Goal: Task Accomplishment & Management: Manage account settings

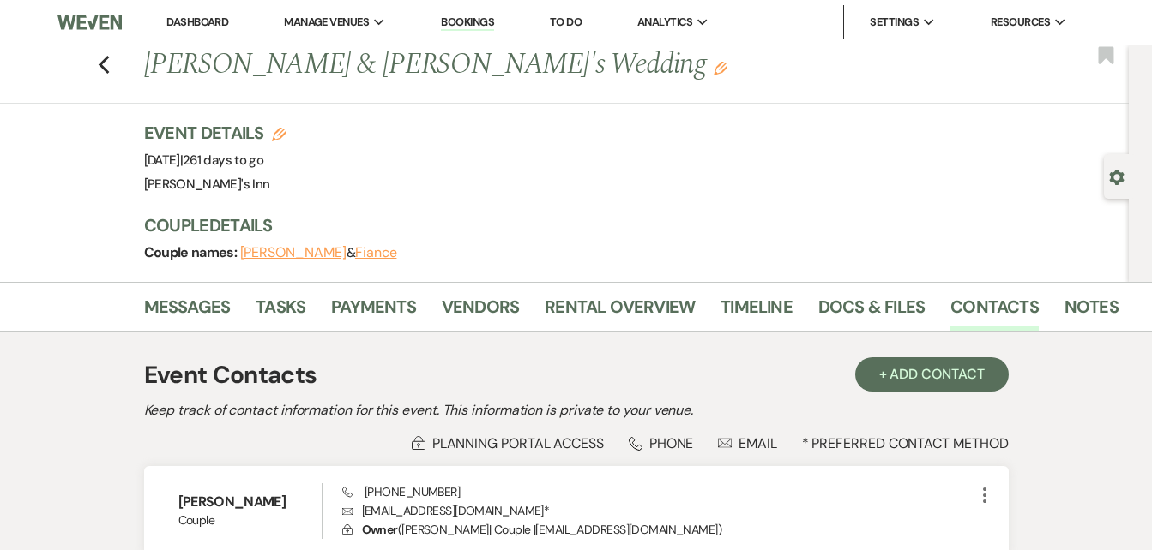
click at [448, 26] on link "Bookings" at bounding box center [467, 23] width 53 height 16
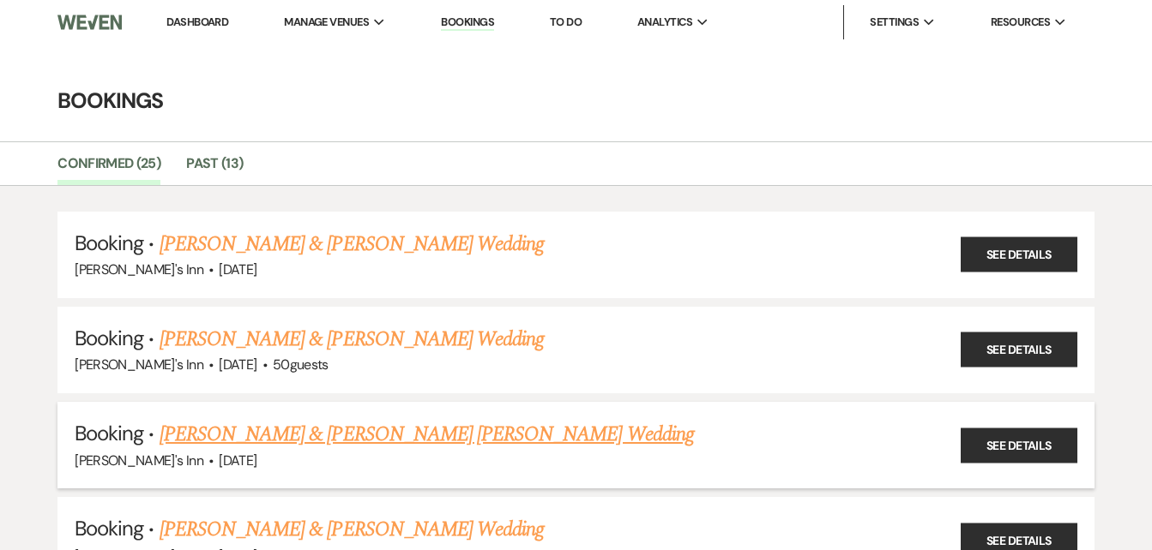
click at [333, 436] on link "[PERSON_NAME] & [PERSON_NAME] [PERSON_NAME] Wedding" at bounding box center [426, 434] width 534 height 31
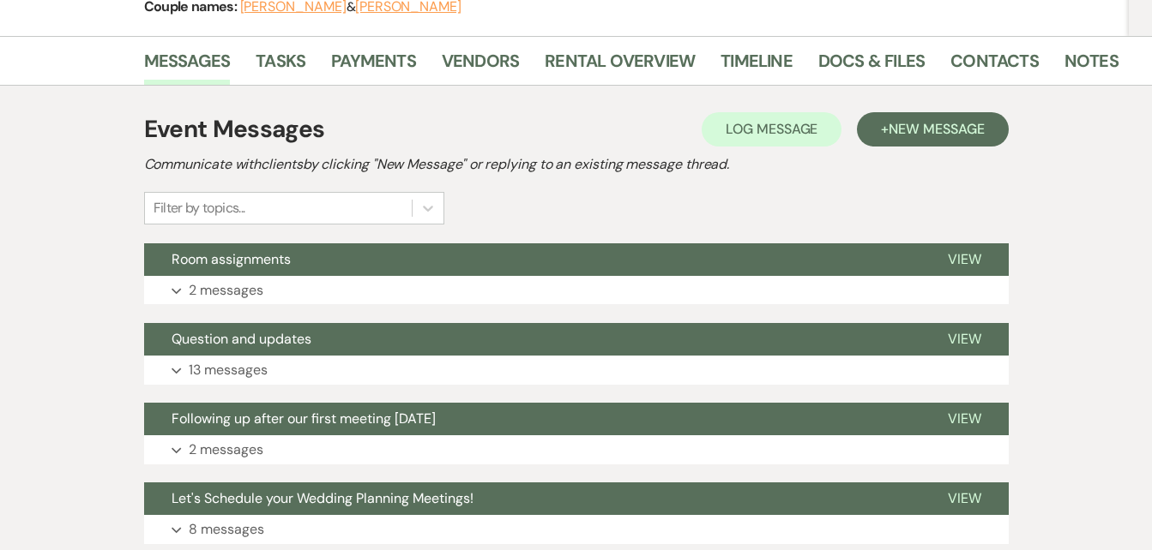
scroll to position [105, 0]
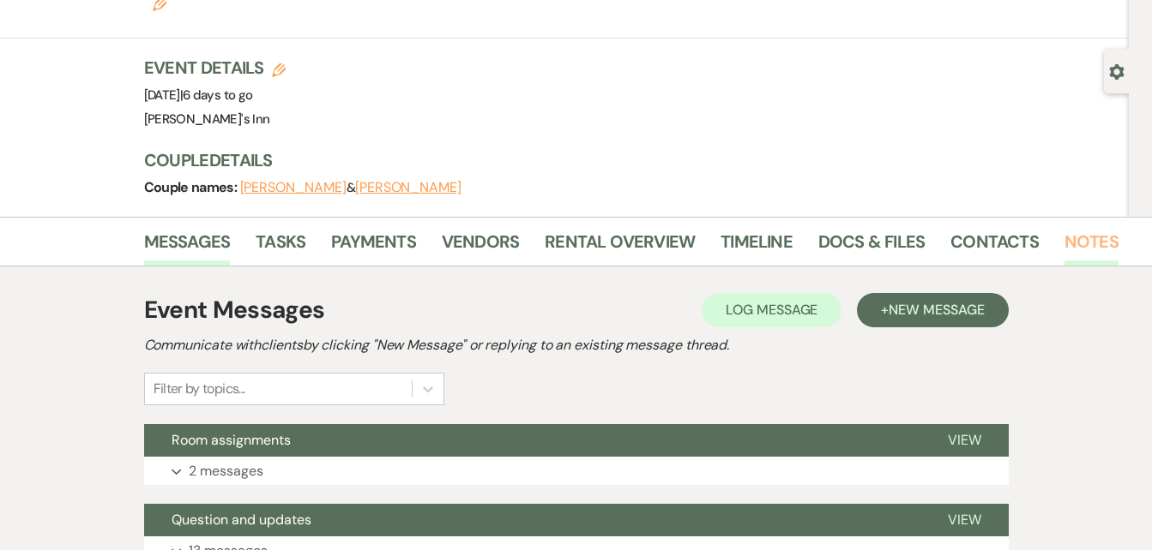
click at [1068, 228] on link "Notes" at bounding box center [1091, 247] width 54 height 38
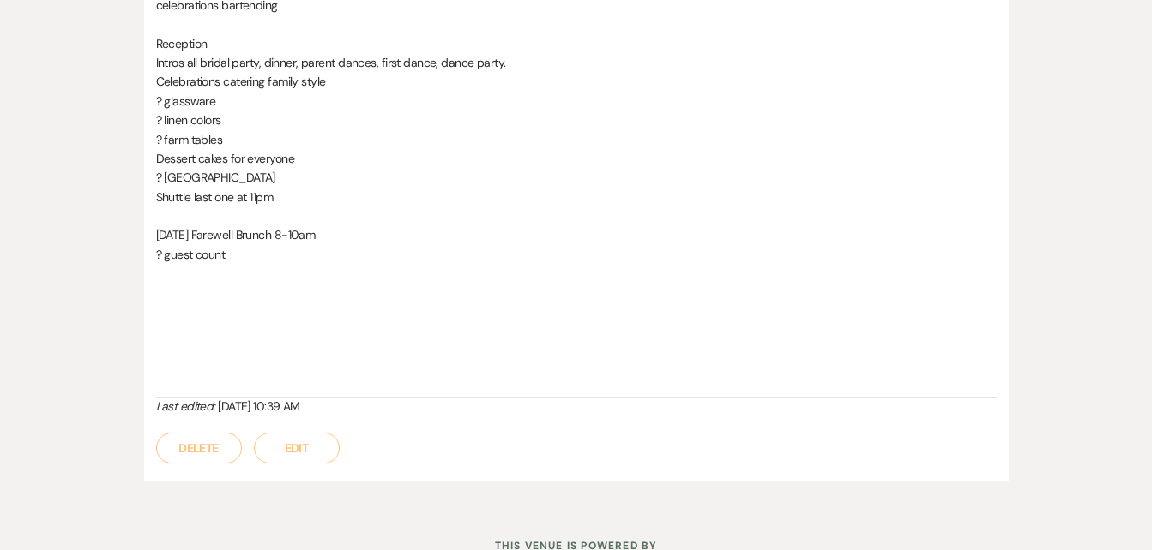
scroll to position [962, 0]
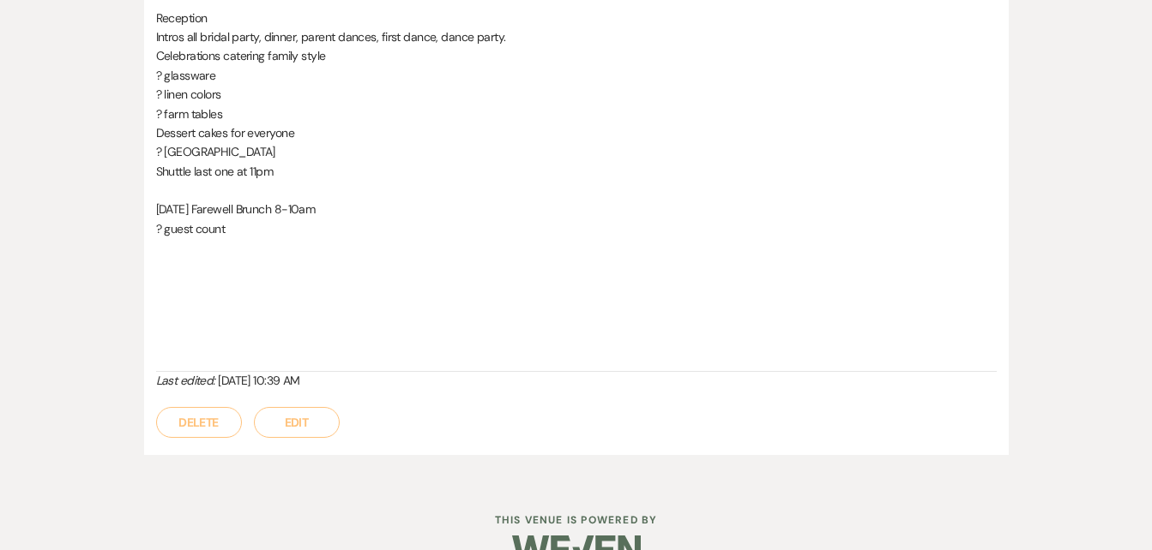
click at [286, 407] on button "Edit" at bounding box center [297, 422] width 86 height 31
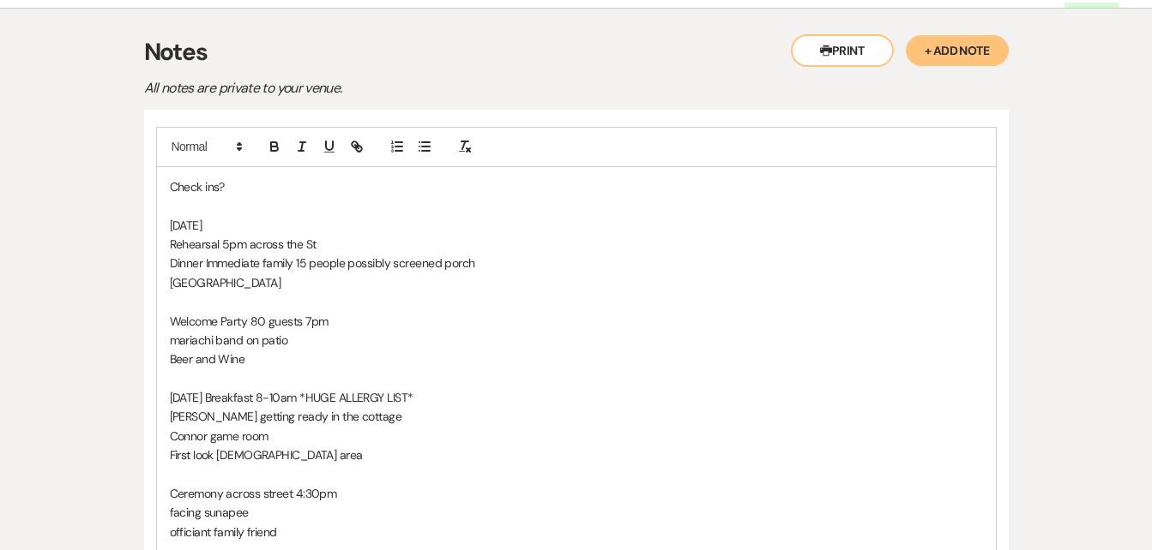
scroll to position [358, 0]
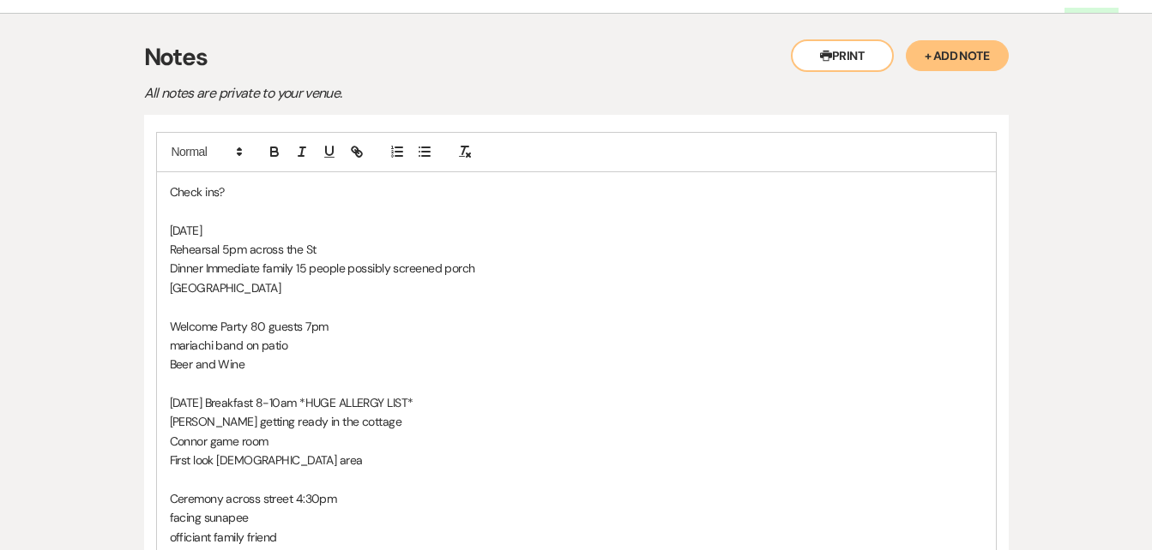
click at [389, 259] on p "Dinner Immediate family 15 people possibly screened porch" at bounding box center [576, 268] width 813 height 19
click at [306, 259] on p "Dinner Immediate family 15 people screened porch" at bounding box center [576, 268] width 813 height 19
click at [294, 279] on p "[GEOGRAPHIC_DATA]" at bounding box center [576, 288] width 813 height 19
click at [444, 279] on p "[US_STATE][GEOGRAPHIC_DATA] to drop off food and set it up." at bounding box center [576, 288] width 813 height 19
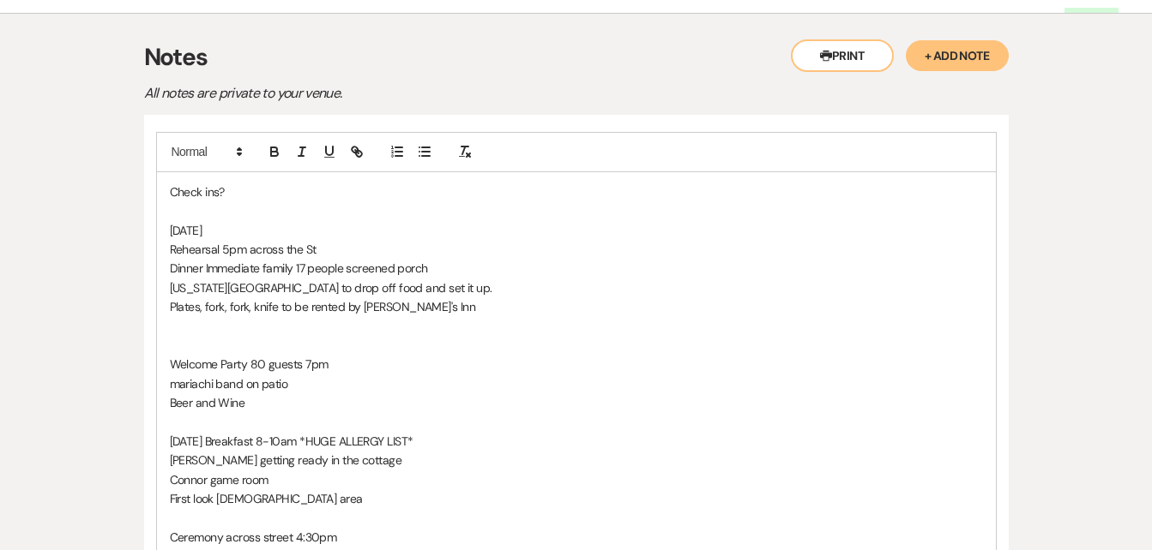
click at [506, 317] on p at bounding box center [576, 326] width 813 height 19
click at [236, 279] on p "[US_STATE] t Cafe to drop off food and set it up." at bounding box center [576, 288] width 813 height 19
click at [454, 317] on p at bounding box center [576, 326] width 813 height 19
click at [579, 317] on p "one extra person hired by [PERSON_NAME] through [PERSON_NAME] to set up food an…" at bounding box center [576, 326] width 813 height 19
click at [303, 259] on p "Dinner Immediate family 17 people screened porch" at bounding box center [576, 268] width 813 height 19
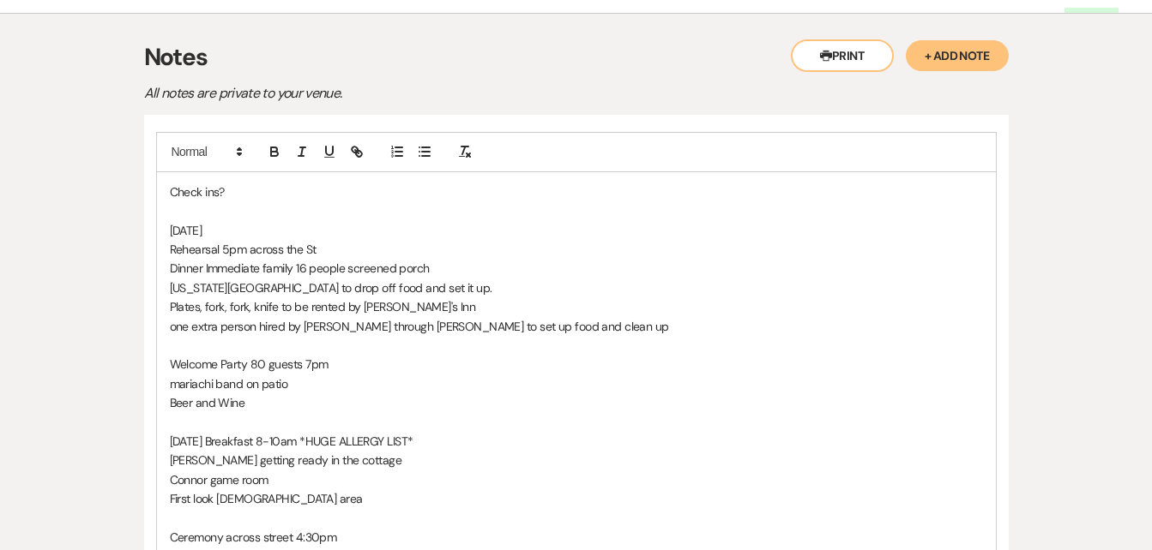
click at [568, 317] on p "one extra person hired by [PERSON_NAME] through [PERSON_NAME] to set up food an…" at bounding box center [576, 326] width 813 height 19
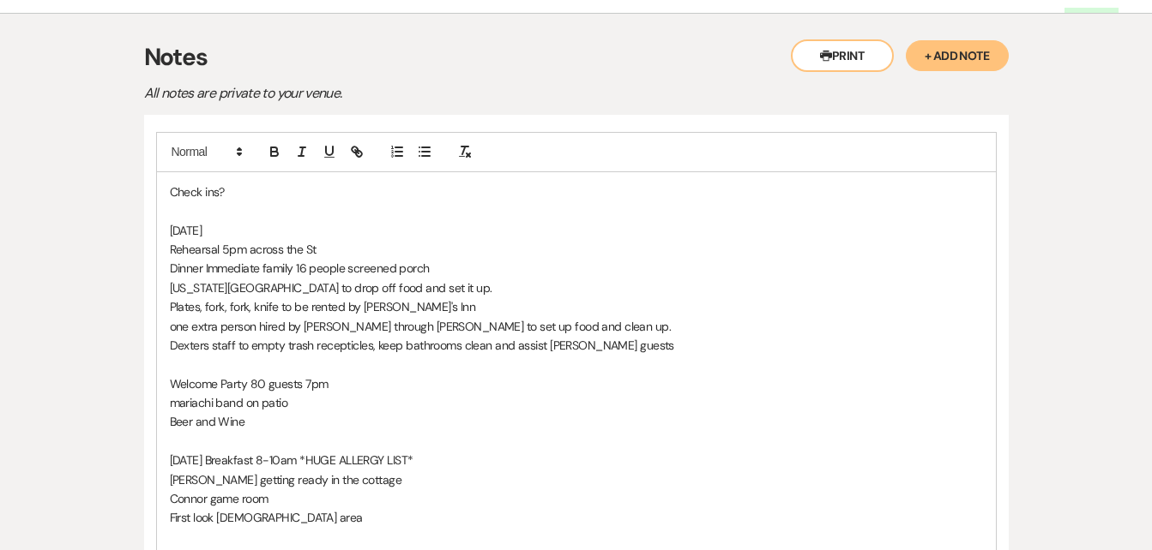
click at [589, 336] on p "Dexters staff to empty trash recepticles, keep bathrooms clean and assist [PERS…" at bounding box center [576, 345] width 813 height 19
click at [647, 336] on p "[PERSON_NAME] staff to empty trash receptacles, keep bathrooms clean and assist…" at bounding box center [576, 345] width 813 height 19
click at [641, 375] on p "Welcome Party 80 guests 7pm" at bounding box center [576, 384] width 813 height 19
click at [568, 317] on p "one extra person hired by [PERSON_NAME] through [PERSON_NAME] to set up food an…" at bounding box center [576, 326] width 813 height 19
click at [348, 375] on p "Welcome Party 80 guests 7pm" at bounding box center [576, 384] width 813 height 19
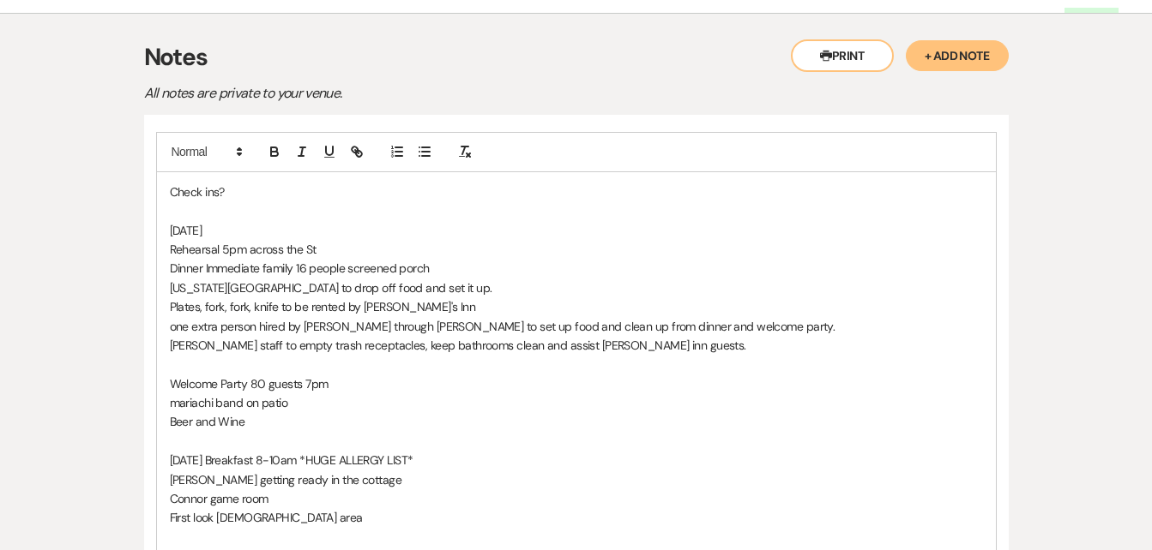
click at [254, 412] on p "Beer and Wine" at bounding box center [576, 421] width 813 height 19
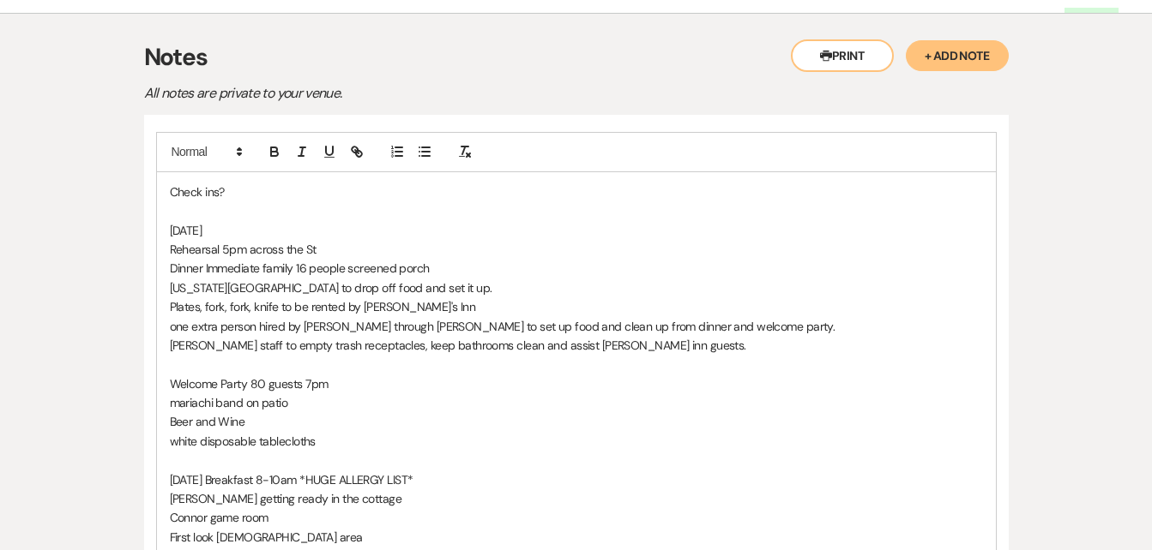
click at [286, 394] on p "mariachi band on patio" at bounding box center [576, 403] width 813 height 19
click at [246, 394] on p "J" at bounding box center [576, 403] width 813 height 19
click at [333, 432] on p "white disposable tablecloths" at bounding box center [576, 441] width 813 height 19
click at [446, 432] on p "white disposable tablecloths on 6ft rectangular tables by [PERSON_NAME] in" at bounding box center [576, 441] width 813 height 19
click at [262, 412] on p "Beer and Wine" at bounding box center [576, 421] width 813 height 19
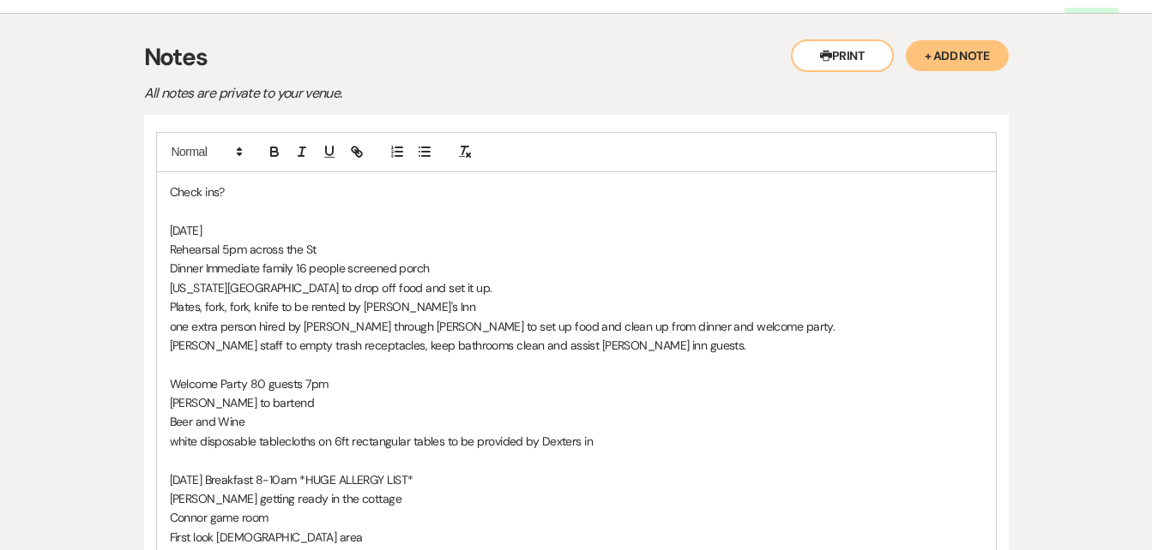
click at [262, 412] on p "Beer and Wine" at bounding box center [576, 421] width 813 height 19
click at [600, 432] on p "white disposable tablecloths on 6ft rectangular tables to be provided by Dexter…" at bounding box center [576, 441] width 813 height 19
click at [234, 183] on p "Check ins?" at bounding box center [576, 192] width 813 height 19
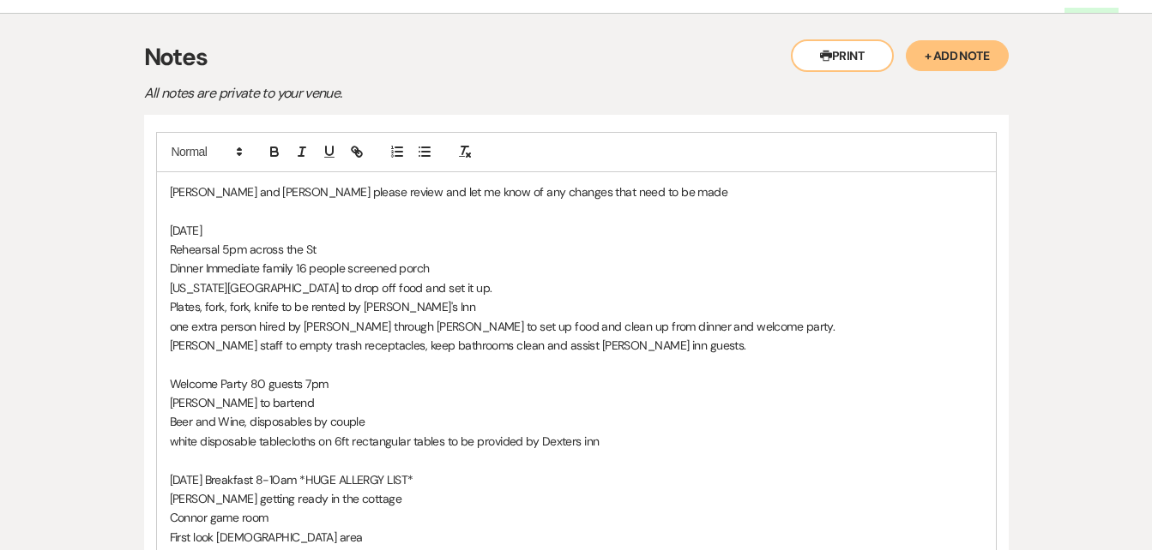
click at [620, 183] on p "[PERSON_NAME] and [PERSON_NAME] please review and let me know of any changes th…" at bounding box center [576, 192] width 813 height 19
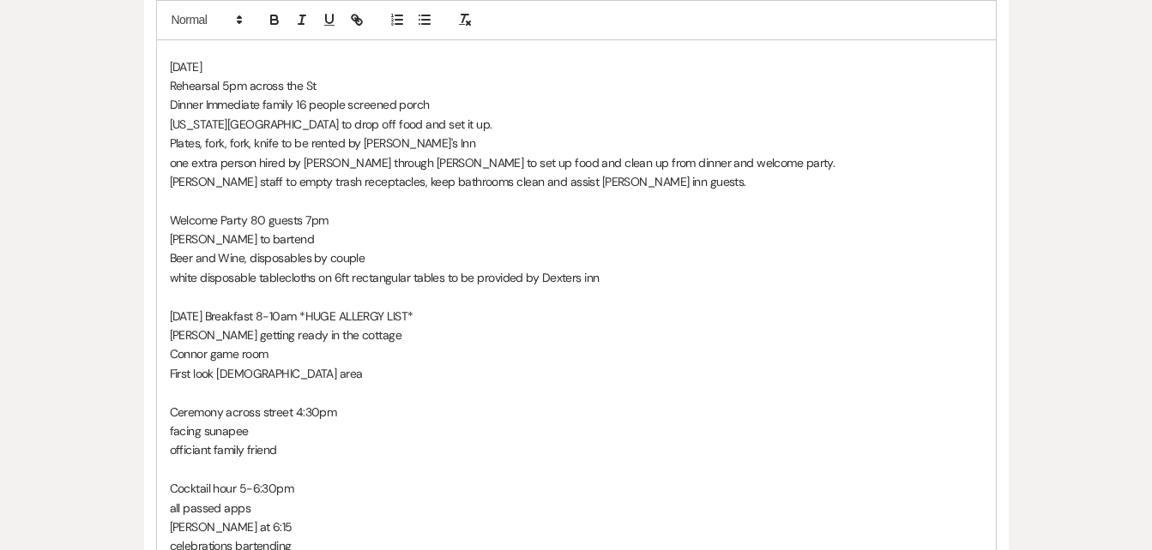
scroll to position [525, 0]
click at [791, 323] on p "[PERSON_NAME] getting ready in the cottage" at bounding box center [576, 332] width 813 height 19
click at [278, 342] on p "Connor game room" at bounding box center [576, 351] width 813 height 19
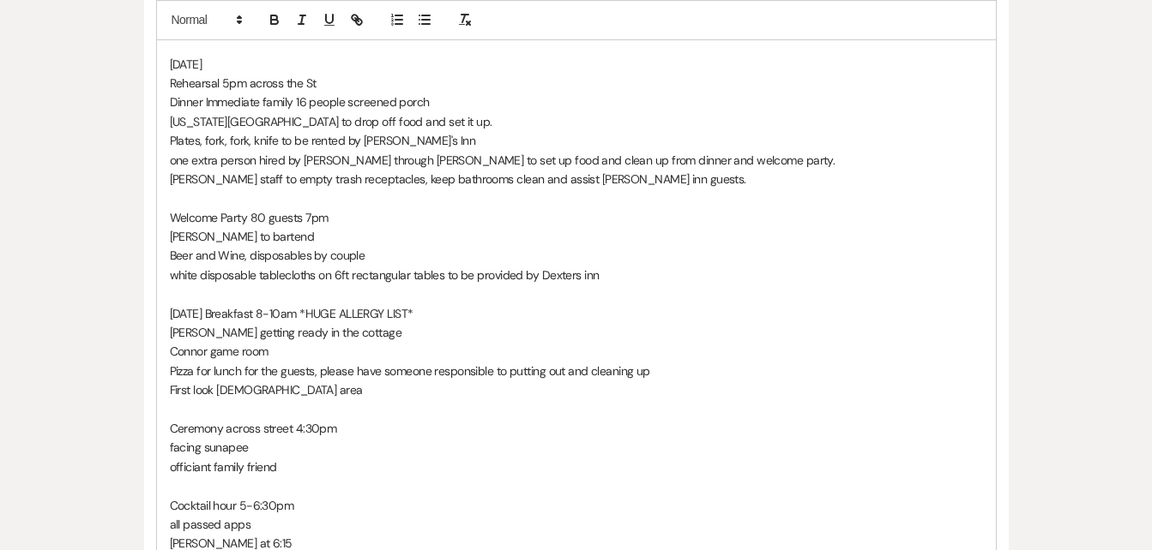
click at [506, 362] on p "Pizza for lunch for the guests, please have someone responsible to putting out …" at bounding box center [576, 371] width 813 height 19
click at [654, 362] on p "Pizza for lunch for the guests, please have someone responsible for putting out…" at bounding box center [576, 371] width 813 height 19
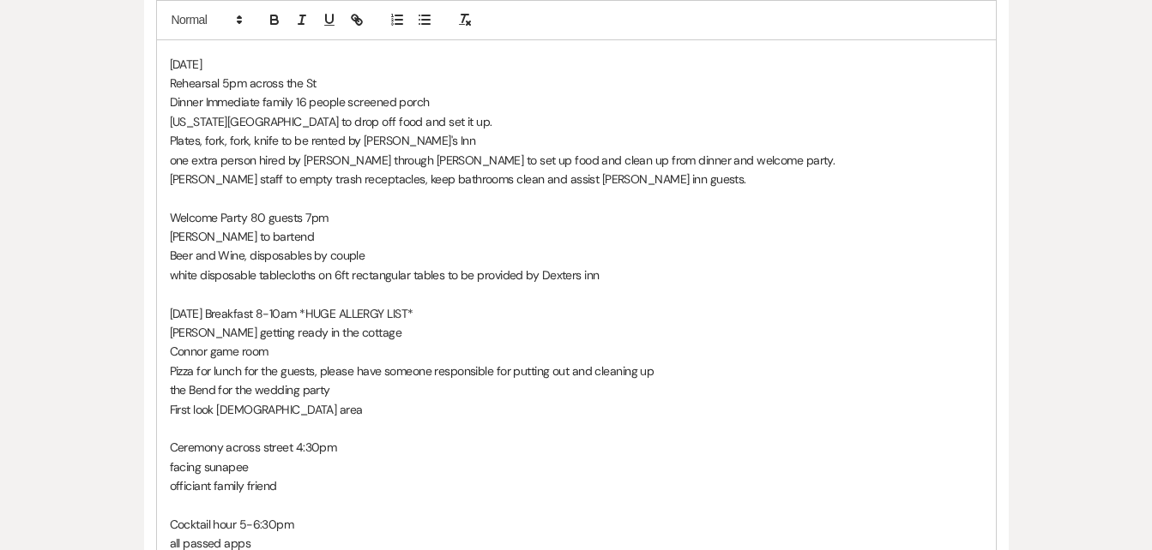
click at [173, 381] on p "the Bend for the wedding party" at bounding box center [576, 390] width 813 height 19
click at [302, 400] on p "First look [DEMOGRAPHIC_DATA] area" at bounding box center [576, 409] width 813 height 19
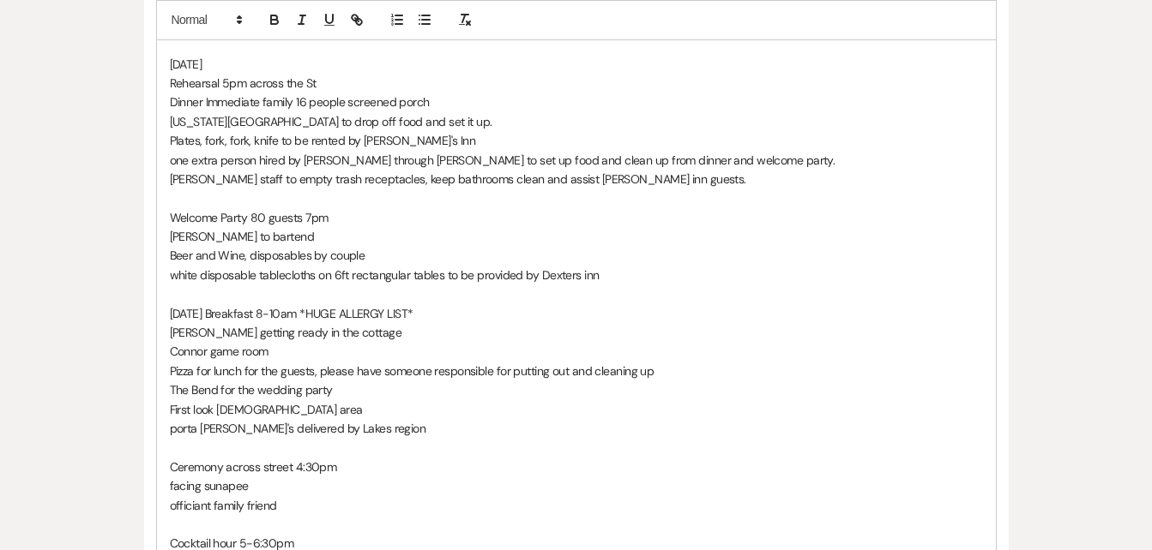
click at [214, 419] on p "porta [PERSON_NAME]'s delivered by Lakes region" at bounding box center [576, 428] width 813 height 19
click at [384, 419] on p "porta potty's delivered by Lake's region" at bounding box center [576, 428] width 813 height 19
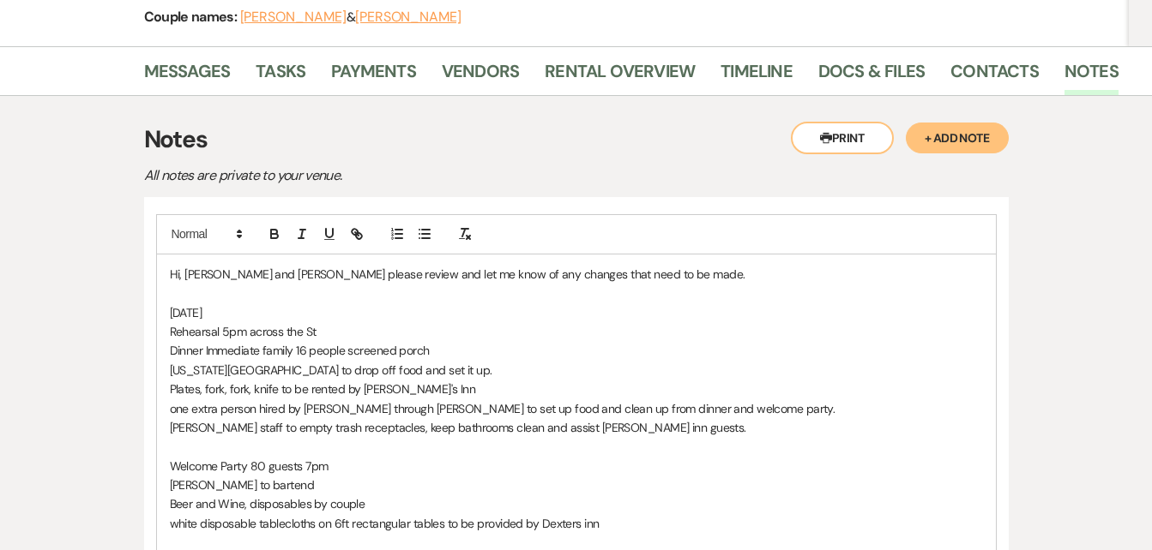
scroll to position [282, 0]
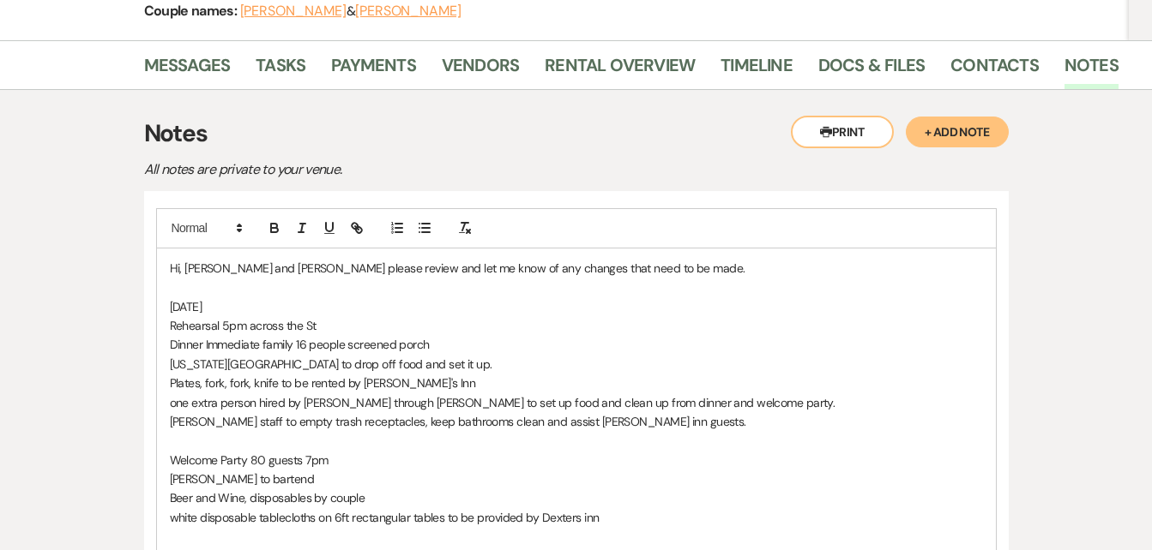
click at [304, 335] on p "Dinner Immediate family 16 people screened porch" at bounding box center [576, 344] width 813 height 19
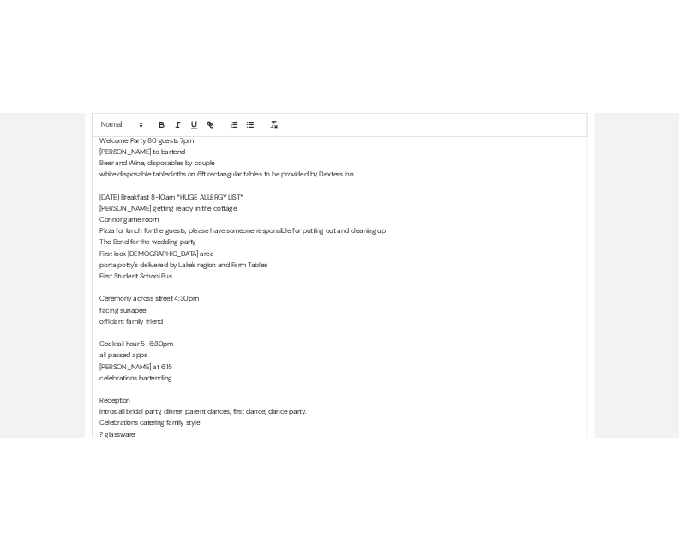
scroll to position [700, 0]
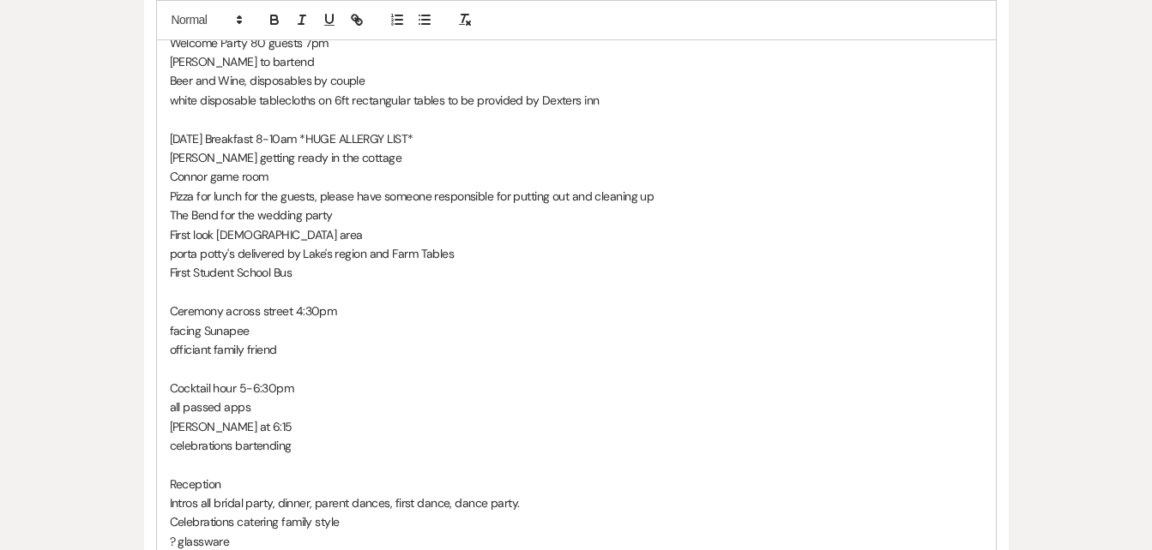
click at [300, 340] on p "officiant family friend" at bounding box center [576, 349] width 813 height 19
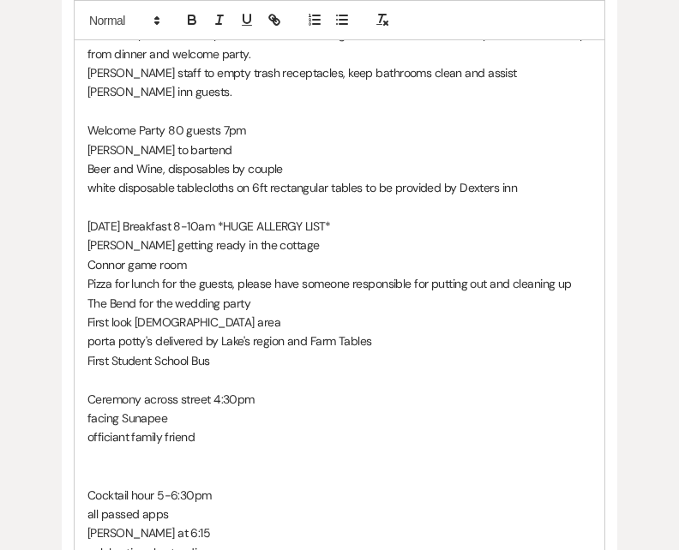
scroll to position [743, 0]
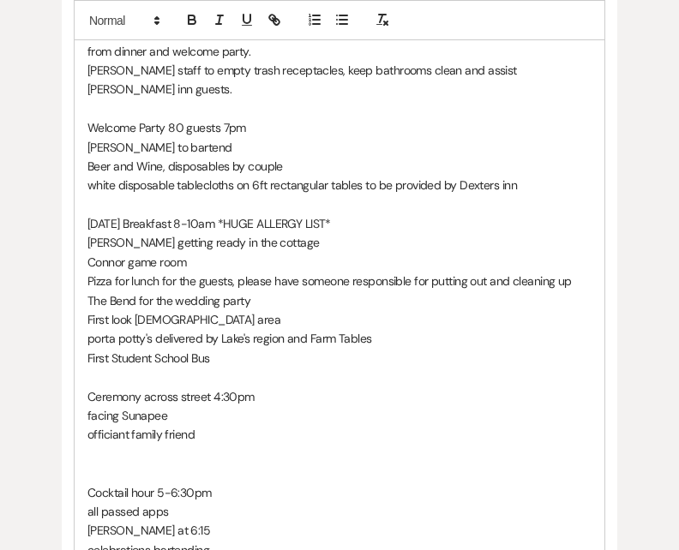
click at [300, 368] on p at bounding box center [339, 377] width 504 height 19
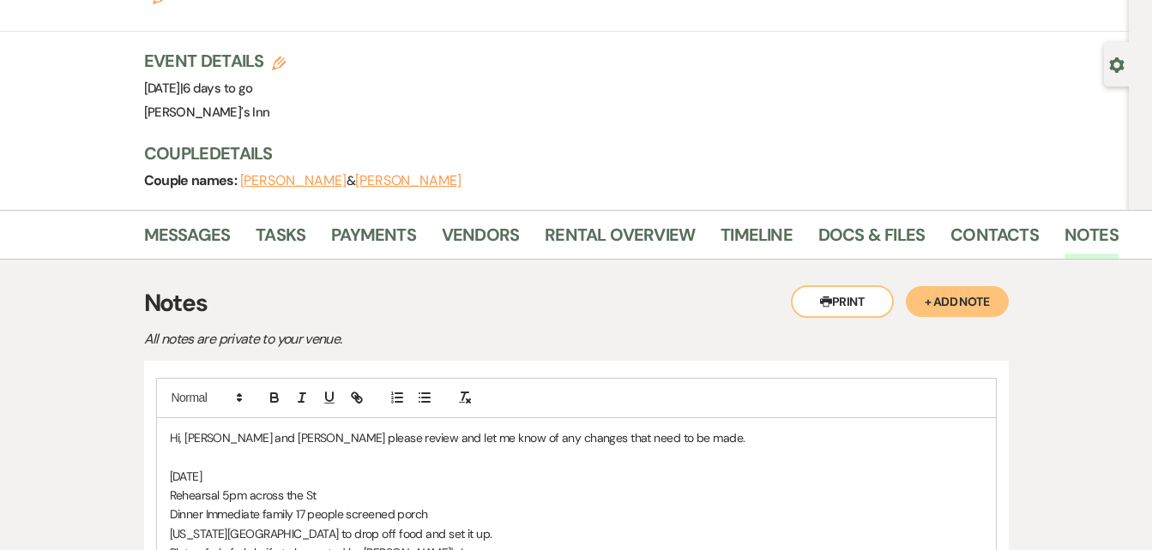
scroll to position [124, 0]
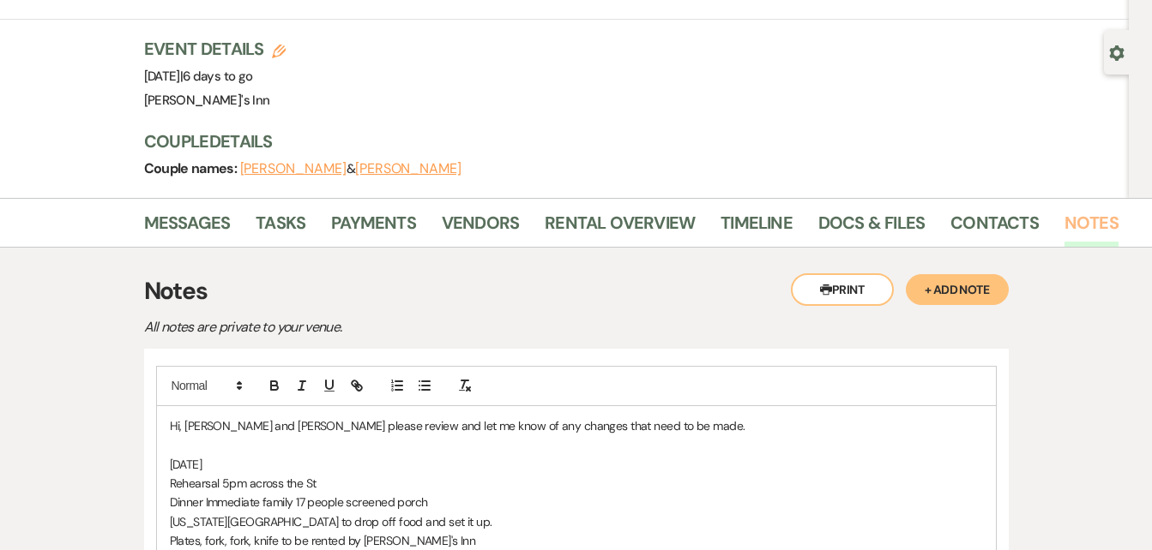
click at [1079, 209] on link "Notes" at bounding box center [1091, 228] width 54 height 38
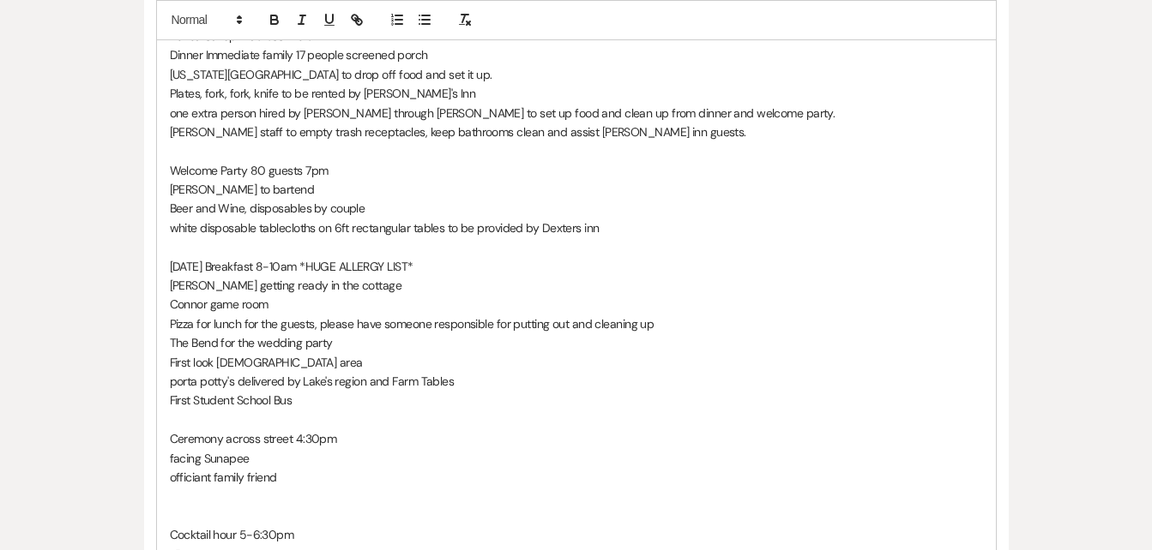
scroll to position [577, 0]
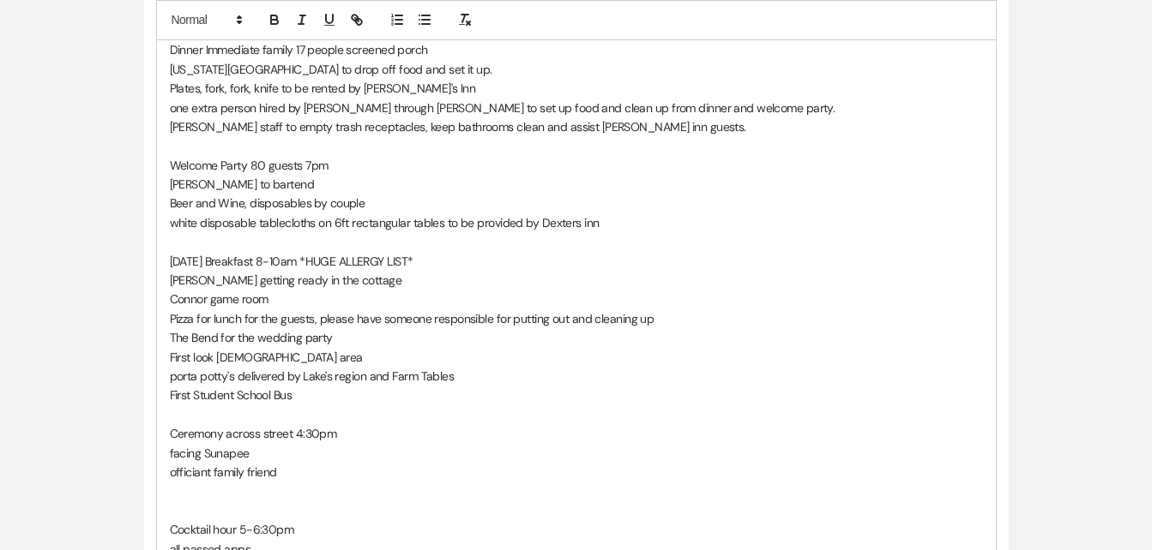
click at [316, 386] on p "First Student School Bus" at bounding box center [576, 395] width 813 height 19
click at [299, 463] on p "officiant family friend" at bounding box center [576, 472] width 813 height 19
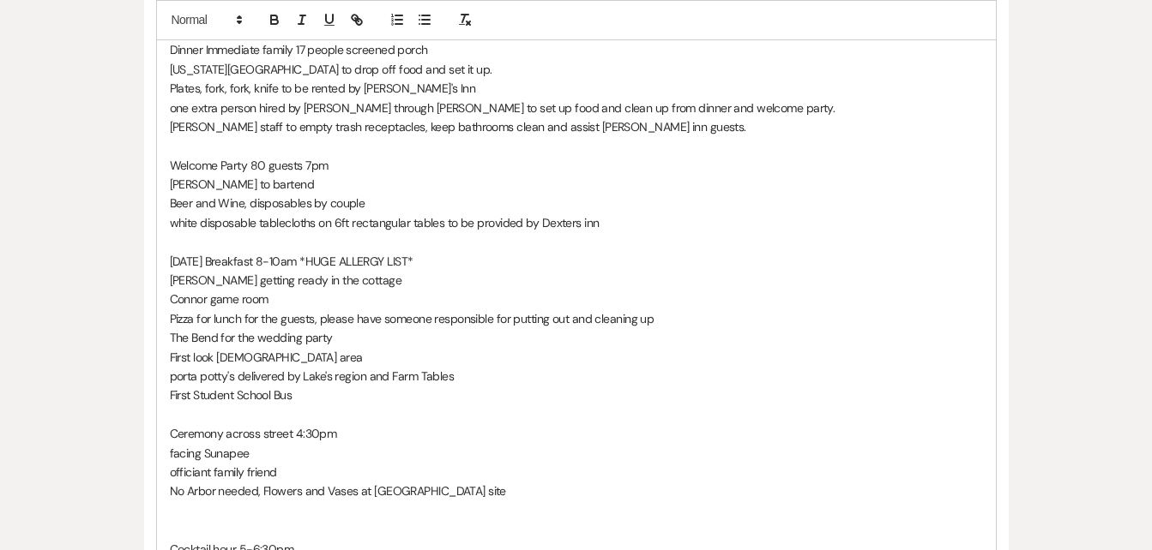
click at [492, 482] on p "No Arbor needed, Flowers and Vases at [GEOGRAPHIC_DATA] site" at bounding box center [576, 491] width 813 height 19
click at [536, 502] on p at bounding box center [576, 511] width 813 height 19
click at [506, 482] on p "No Arbor needed, Flowers and Vases at [GEOGRAPHIC_DATA] site by [MEDICAL_DATA]" at bounding box center [576, 491] width 813 height 19
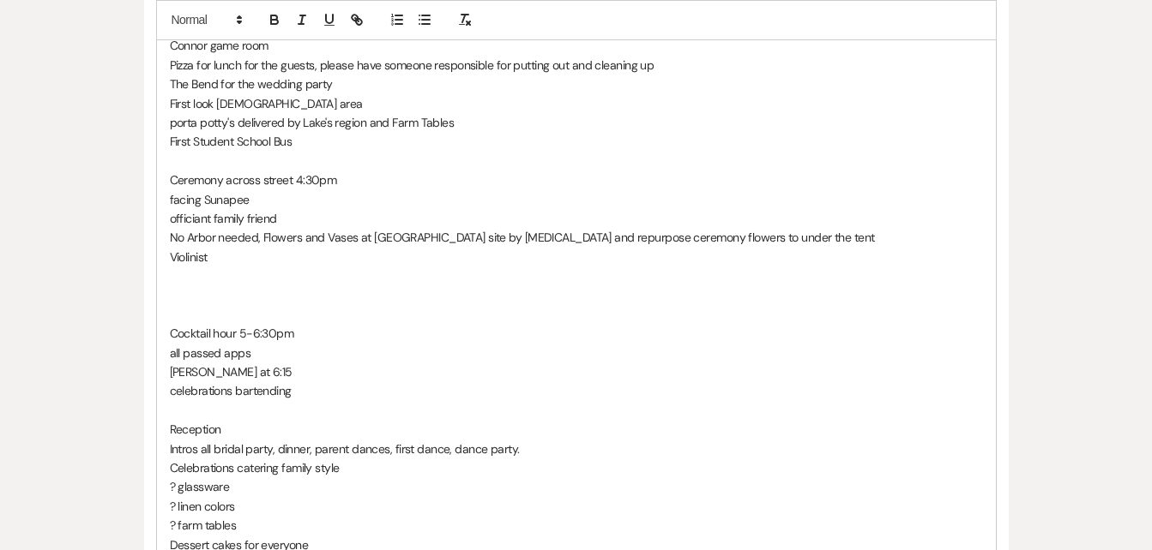
scroll to position [837, 0]
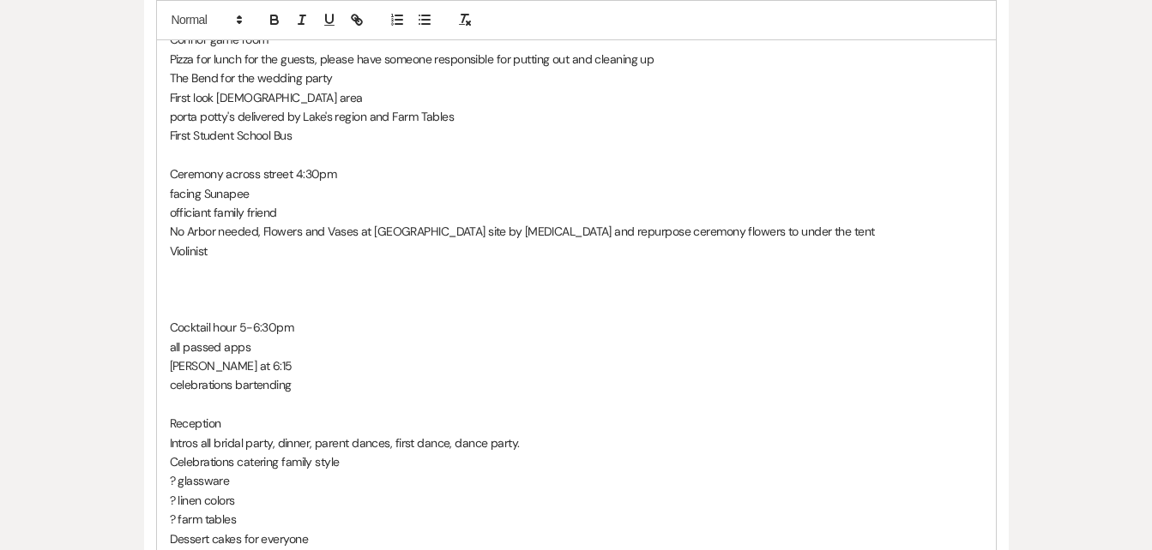
click at [163, 291] on div "Hi, [PERSON_NAME] and [PERSON_NAME] please review and let me know of any change…" at bounding box center [576, 213] width 839 height 1038
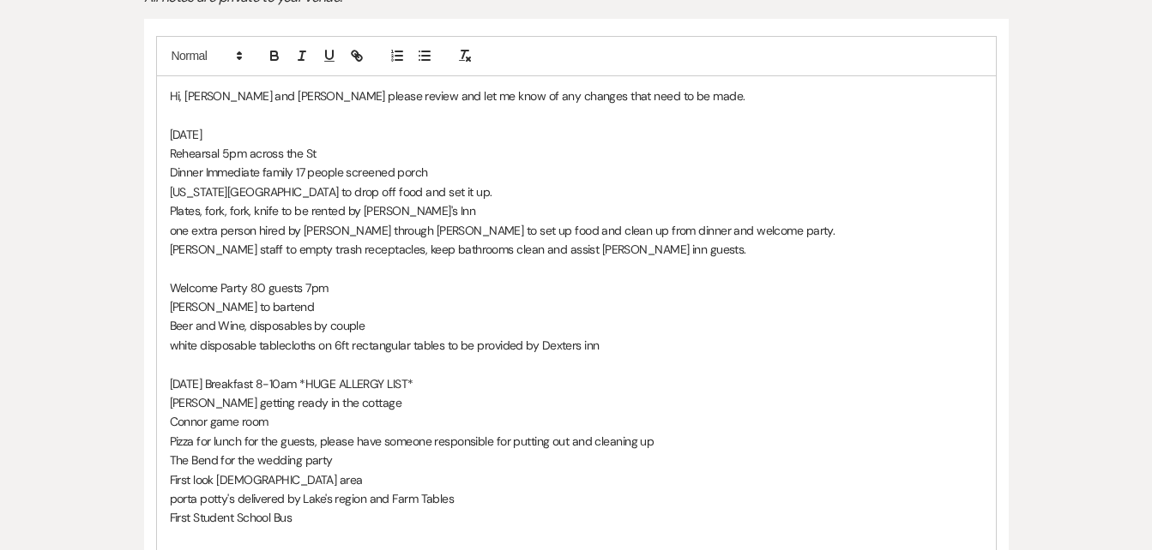
scroll to position [458, 0]
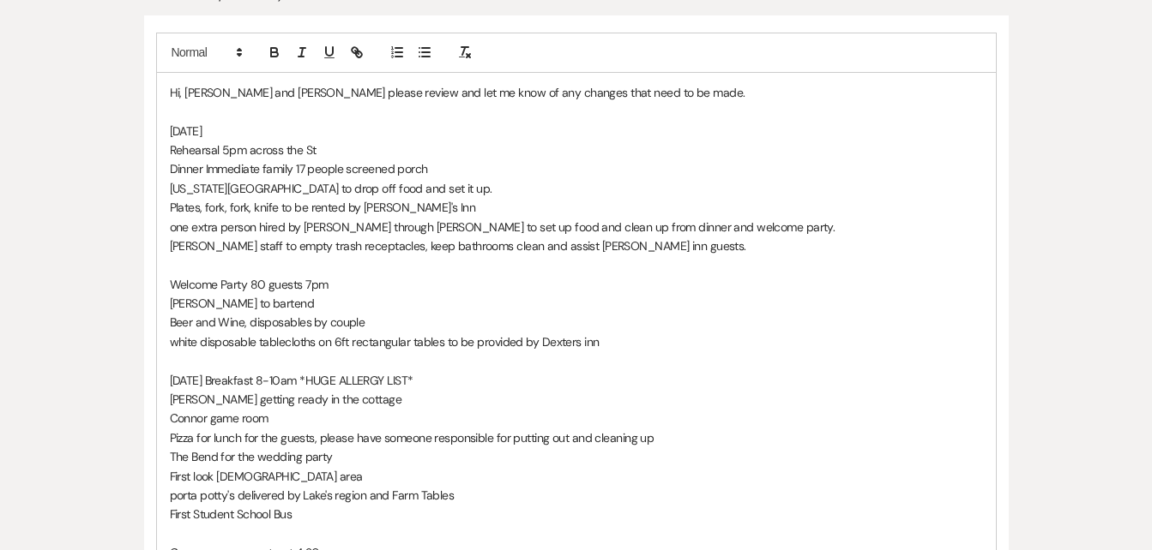
click at [358, 141] on p "Rehearsal 5pm across the St" at bounding box center [576, 150] width 813 height 19
click at [358, 141] on p "Rehearsal 5pm across the St," at bounding box center [576, 150] width 813 height 19
click at [563, 179] on p "[US_STATE][GEOGRAPHIC_DATA] to drop off food and set it up." at bounding box center [576, 188] width 813 height 19
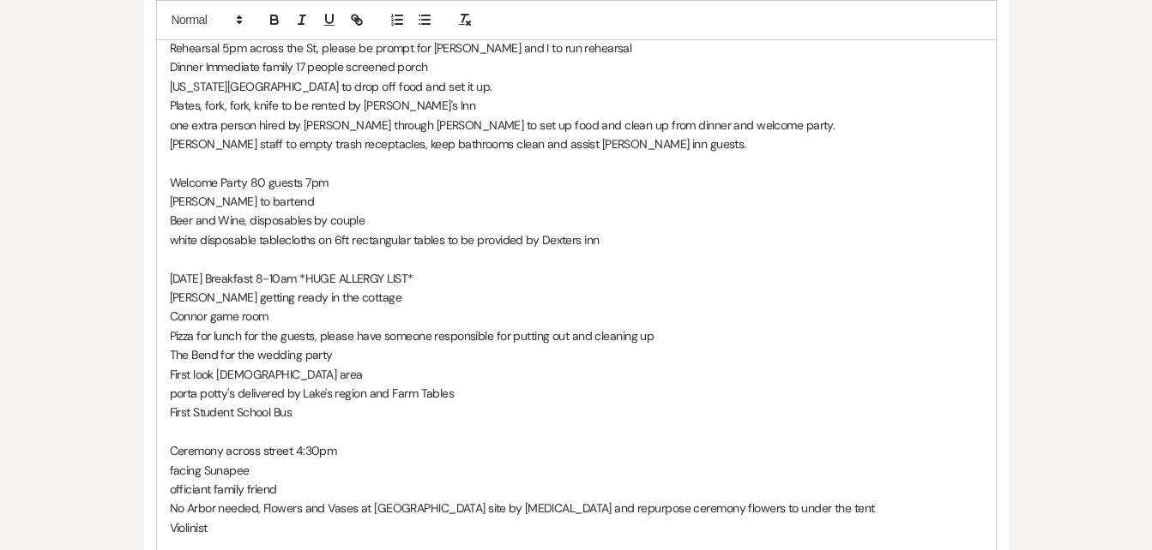
scroll to position [568, 0]
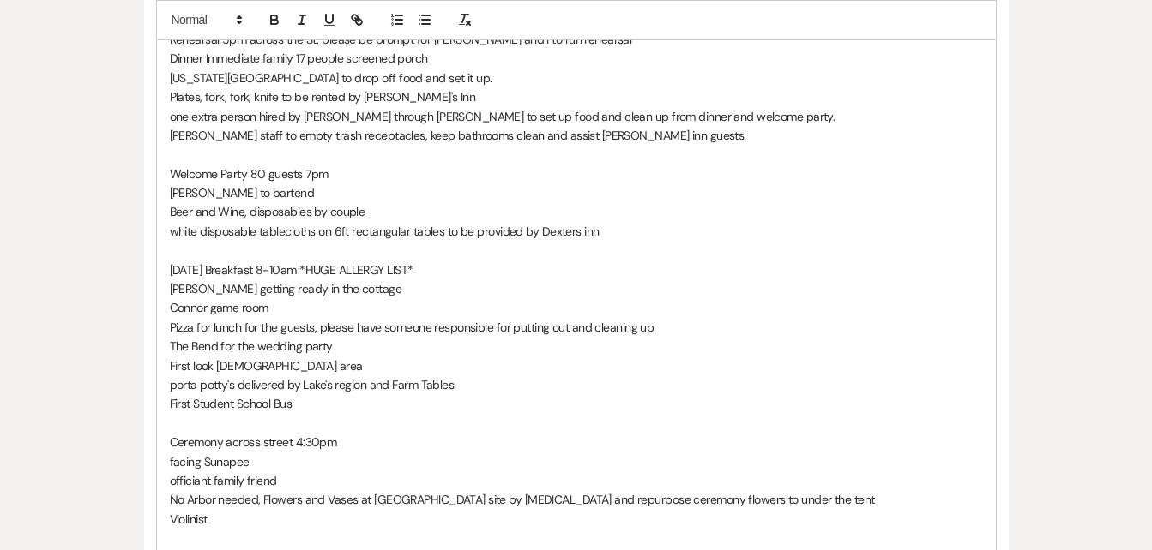
click at [361, 202] on p "Beer and Wine, disposables by couple" at bounding box center [576, 211] width 813 height 19
drag, startPoint x: 1158, startPoint y: 291, endPoint x: 1134, endPoint y: 339, distance: 54.1
click at [1134, 339] on div "Messages Tasks Payments Vendors Rental Overview Timeline Docs & Files Contacts …" at bounding box center [576, 429] width 1152 height 1350
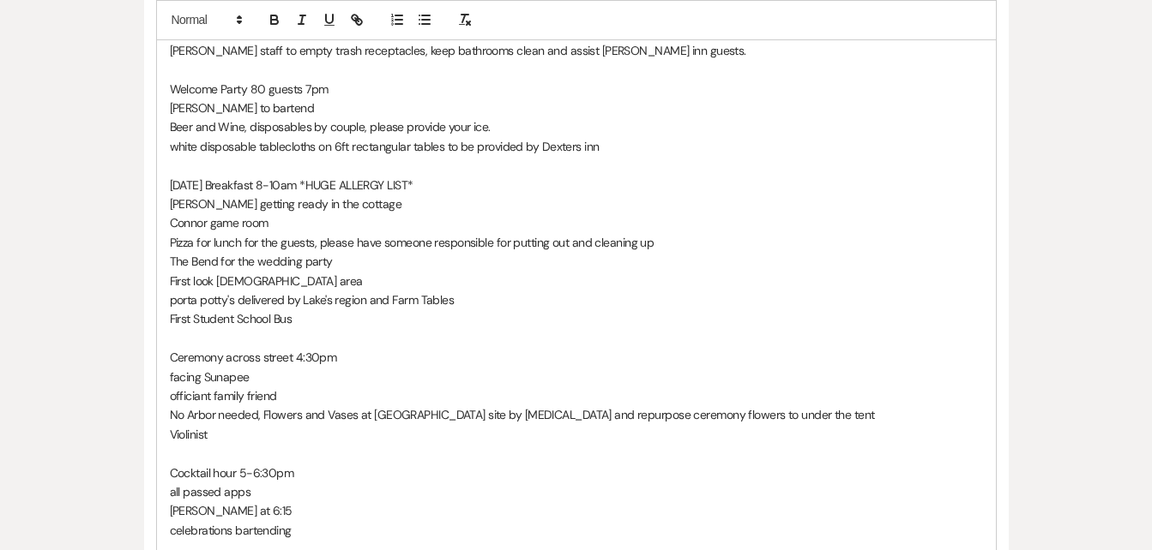
scroll to position [650, 0]
